Goal: Information Seeking & Learning: Learn about a topic

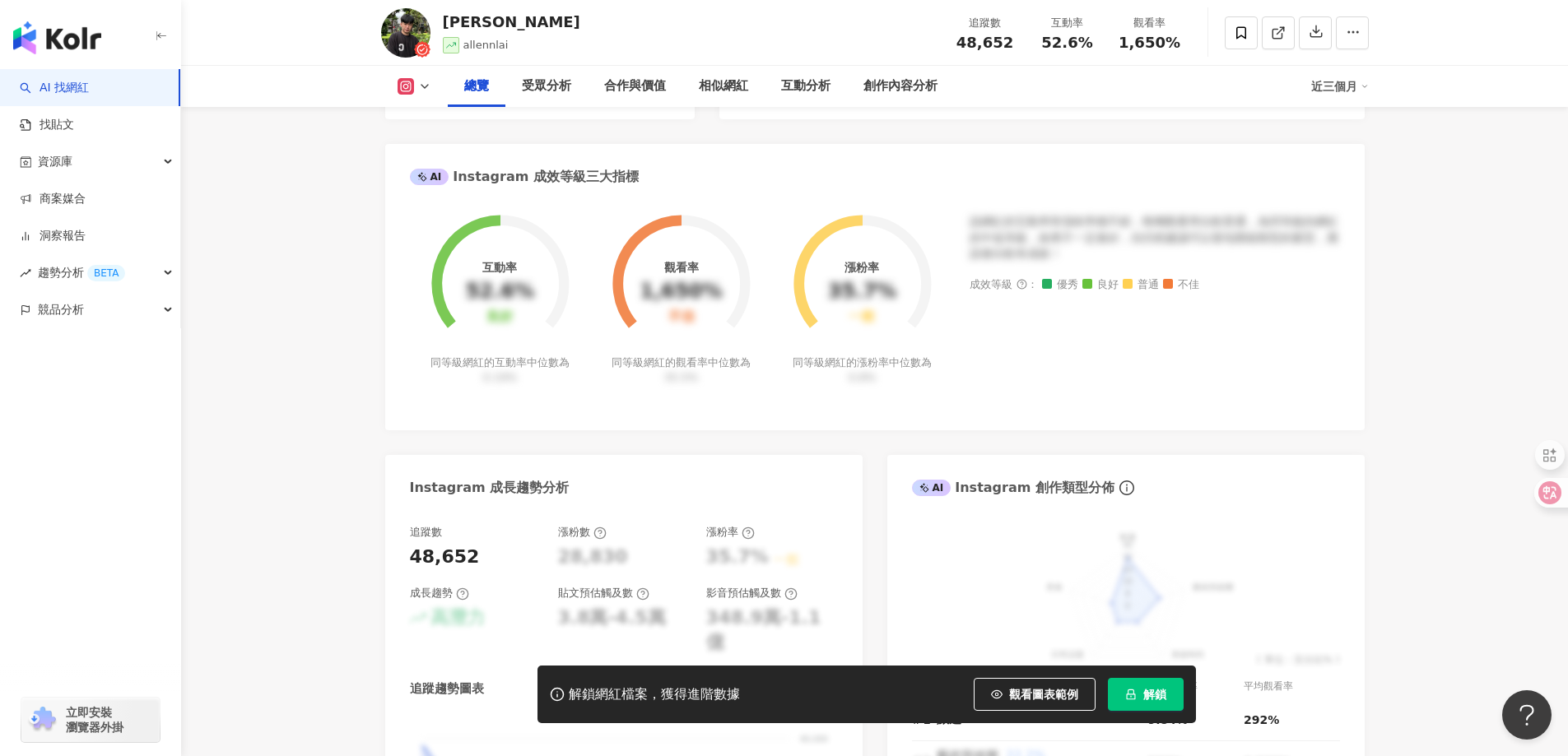
scroll to position [138, 0]
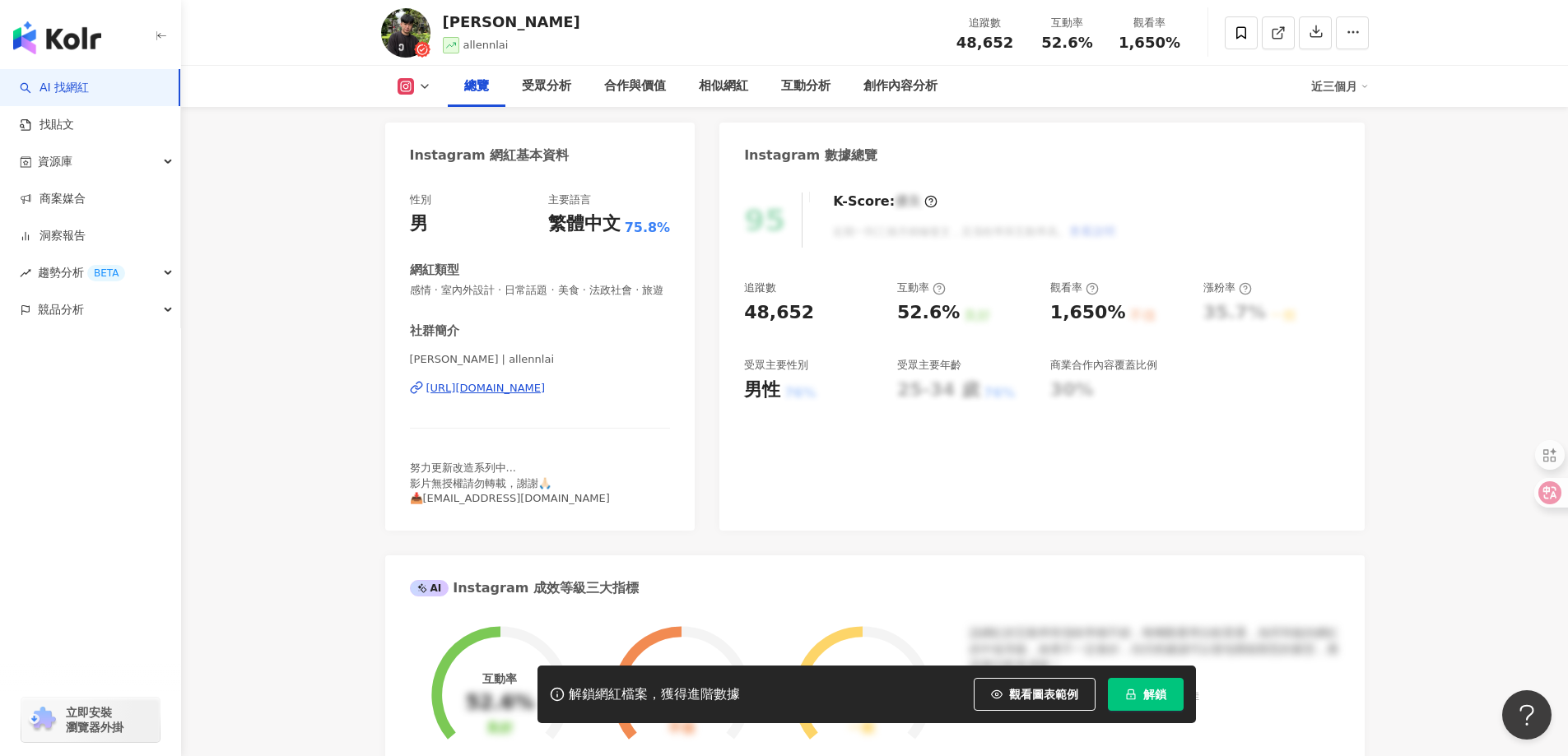
click at [545, 396] on div "https://www.instagram.com/allennlai/" at bounding box center [486, 388] width 119 height 15
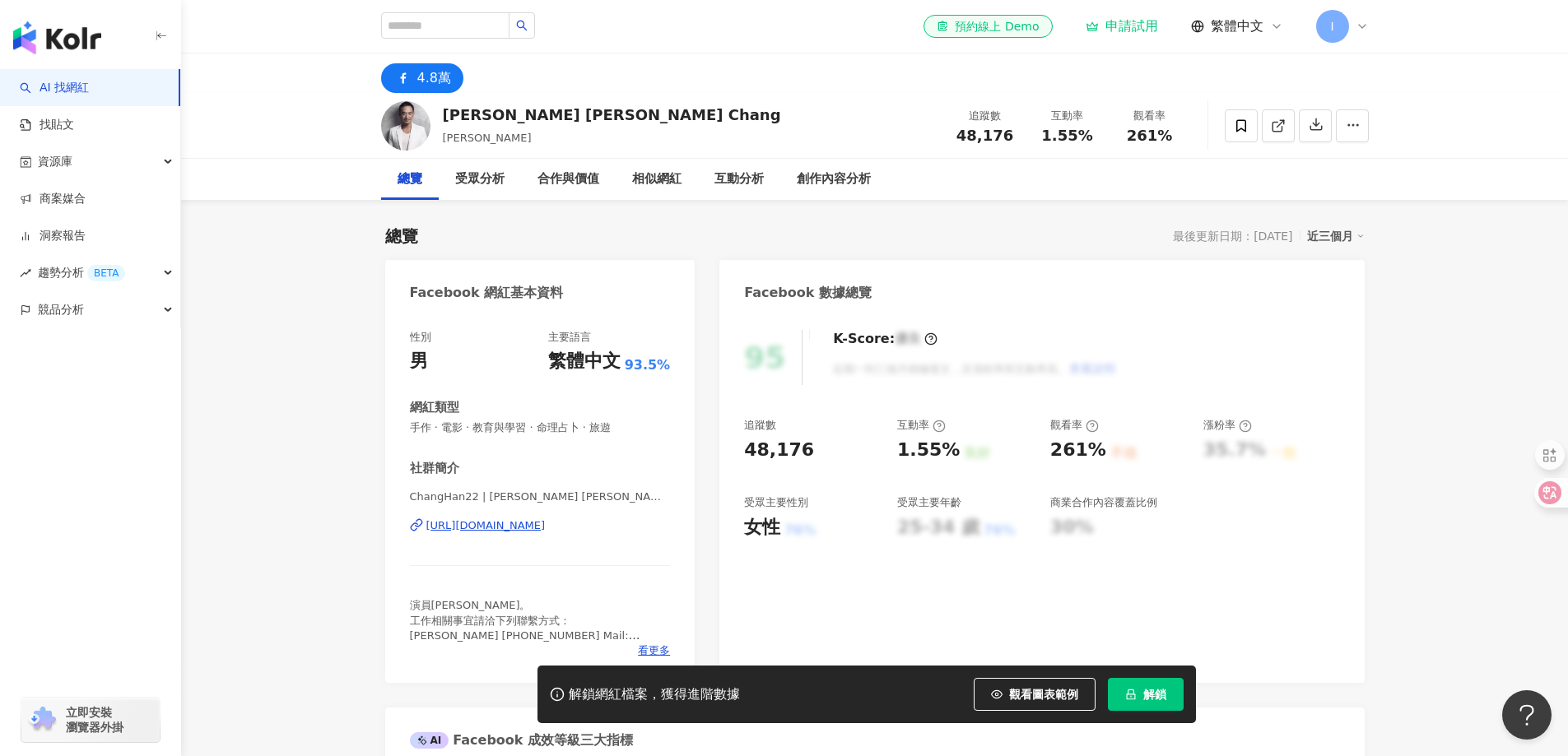
click at [545, 521] on div "[URL][DOMAIN_NAME]" at bounding box center [486, 526] width 119 height 15
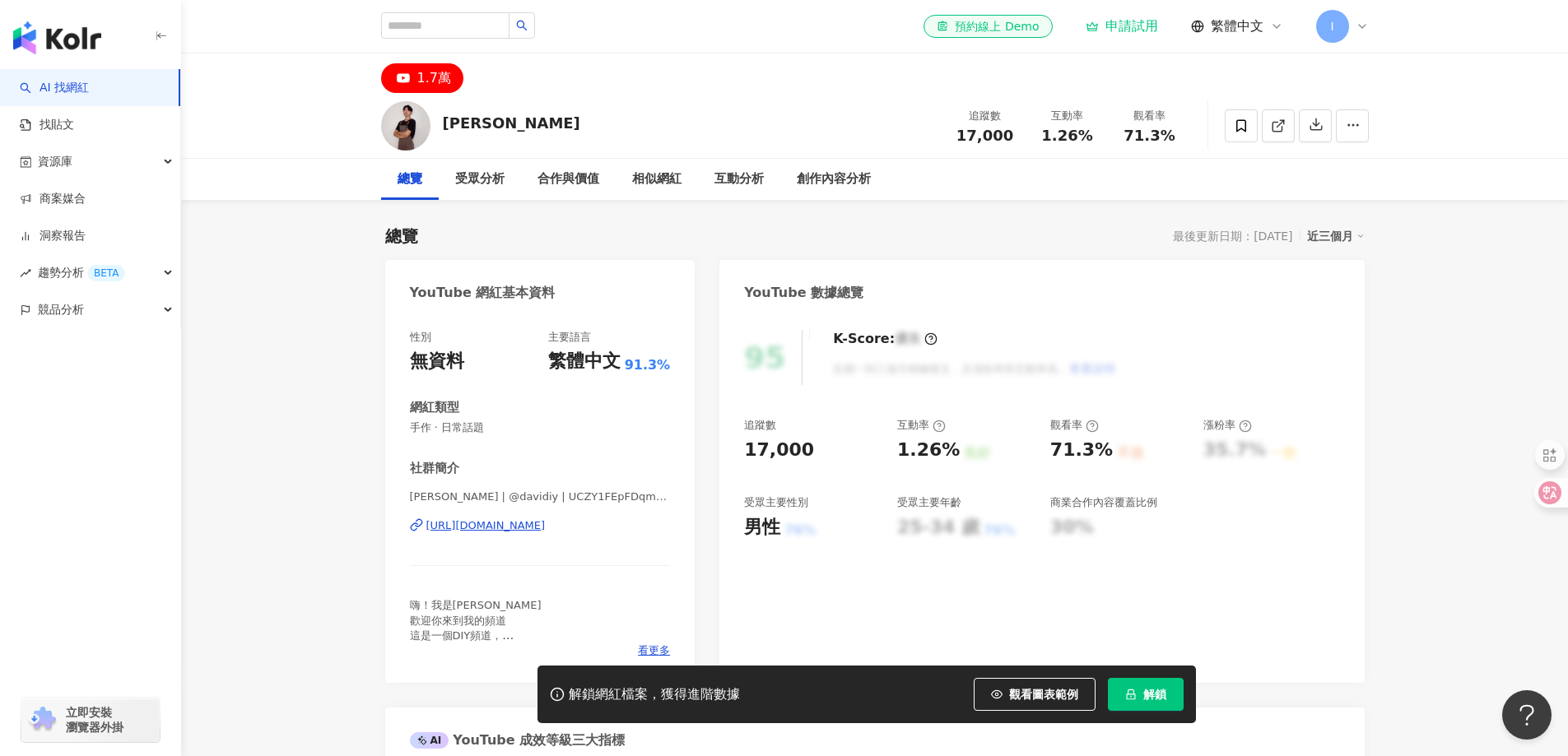
click at [508, 528] on div "https://www.youtube.com/channel/UCZY1FEpFDqm2yNA8pvxOmPg" at bounding box center [486, 526] width 119 height 15
